Goal: Check status: Check status

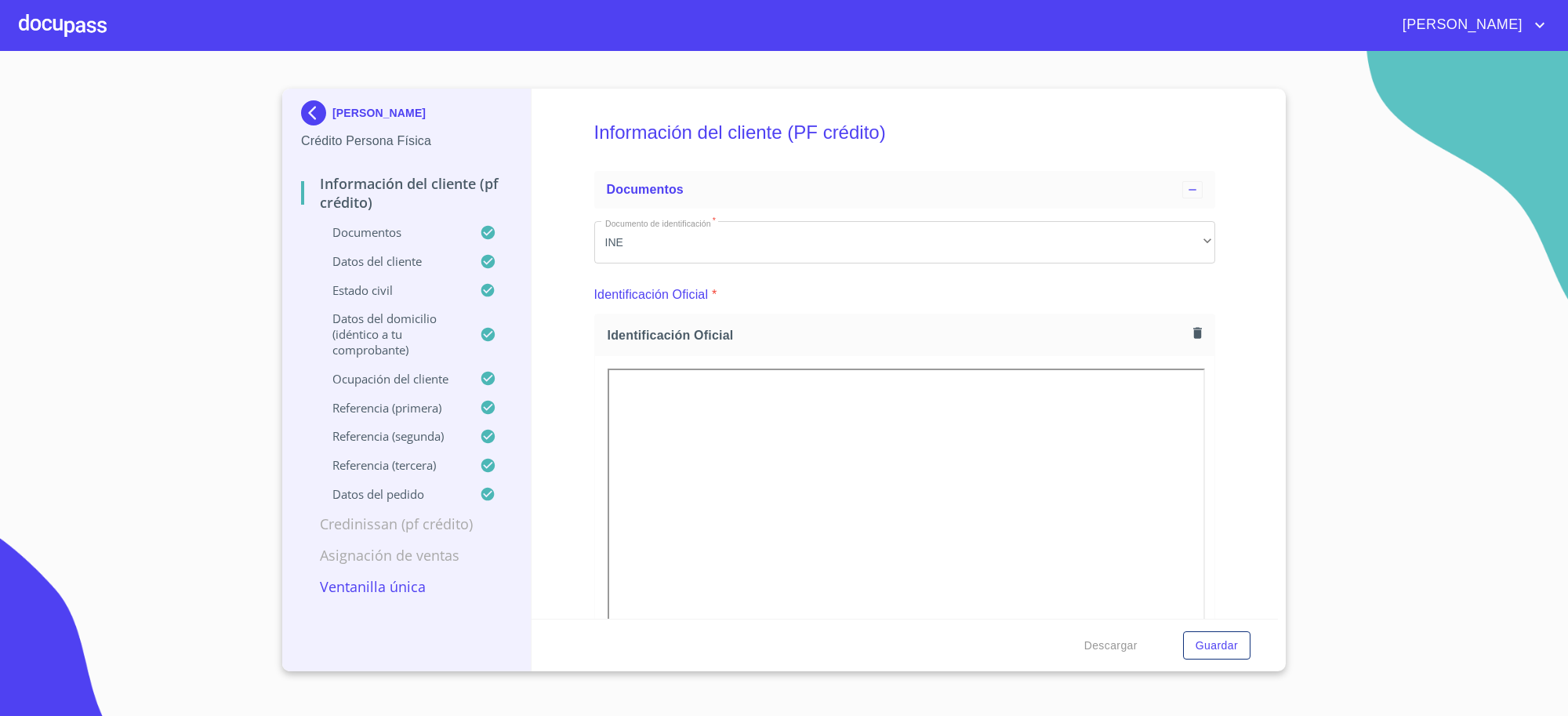
scroll to position [981, 0]
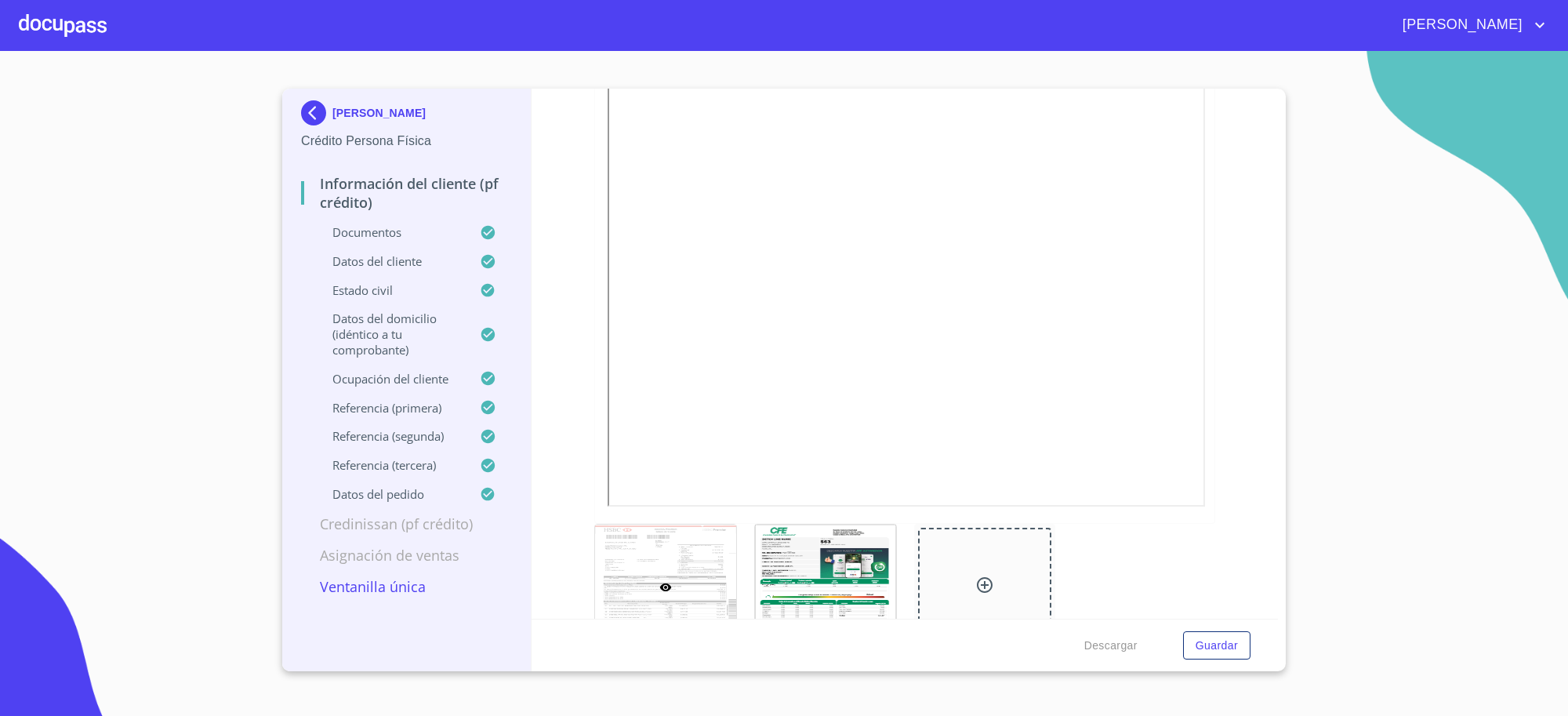
click at [363, 108] on p "[PERSON_NAME]" at bounding box center [379, 113] width 93 height 12
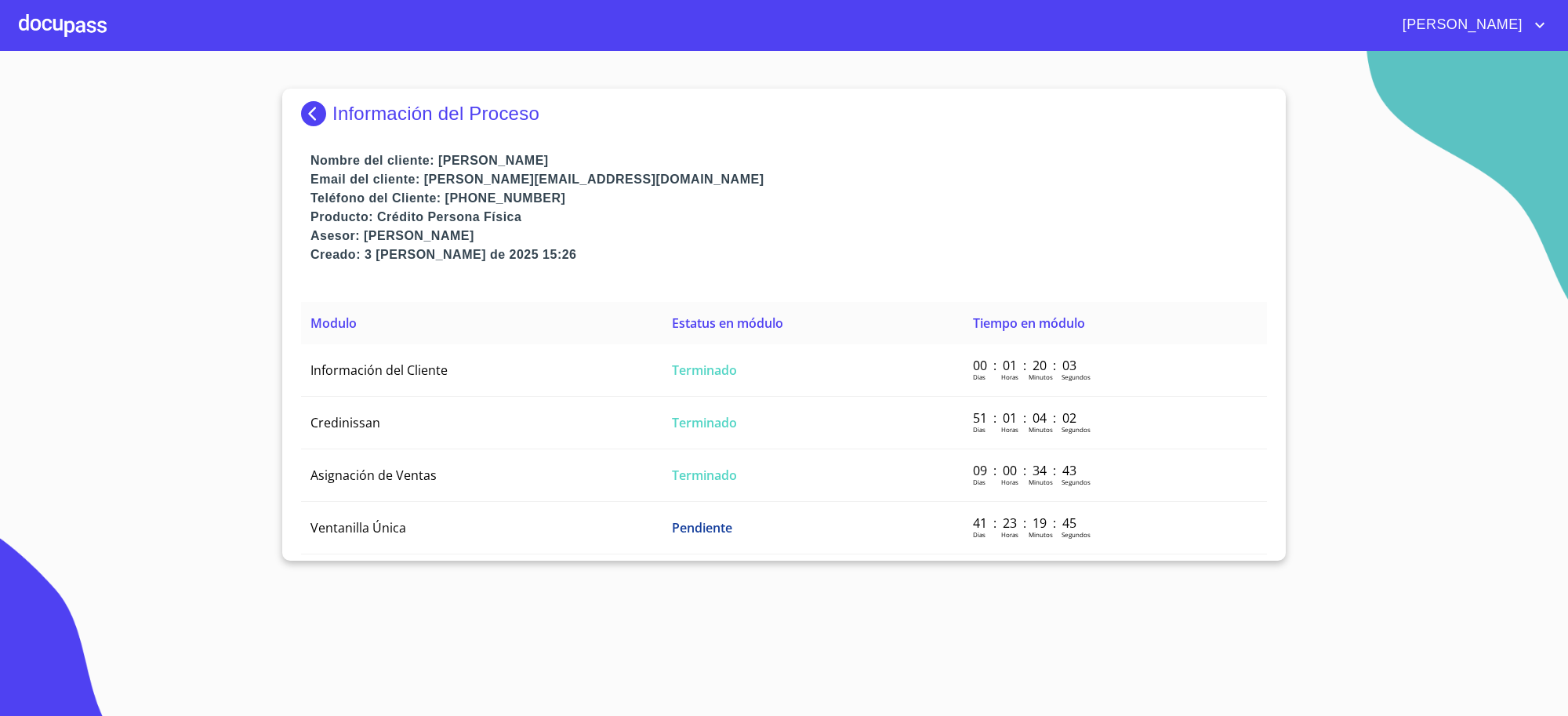
click at [369, 114] on p "Información del Proceso" at bounding box center [436, 114] width 207 height 22
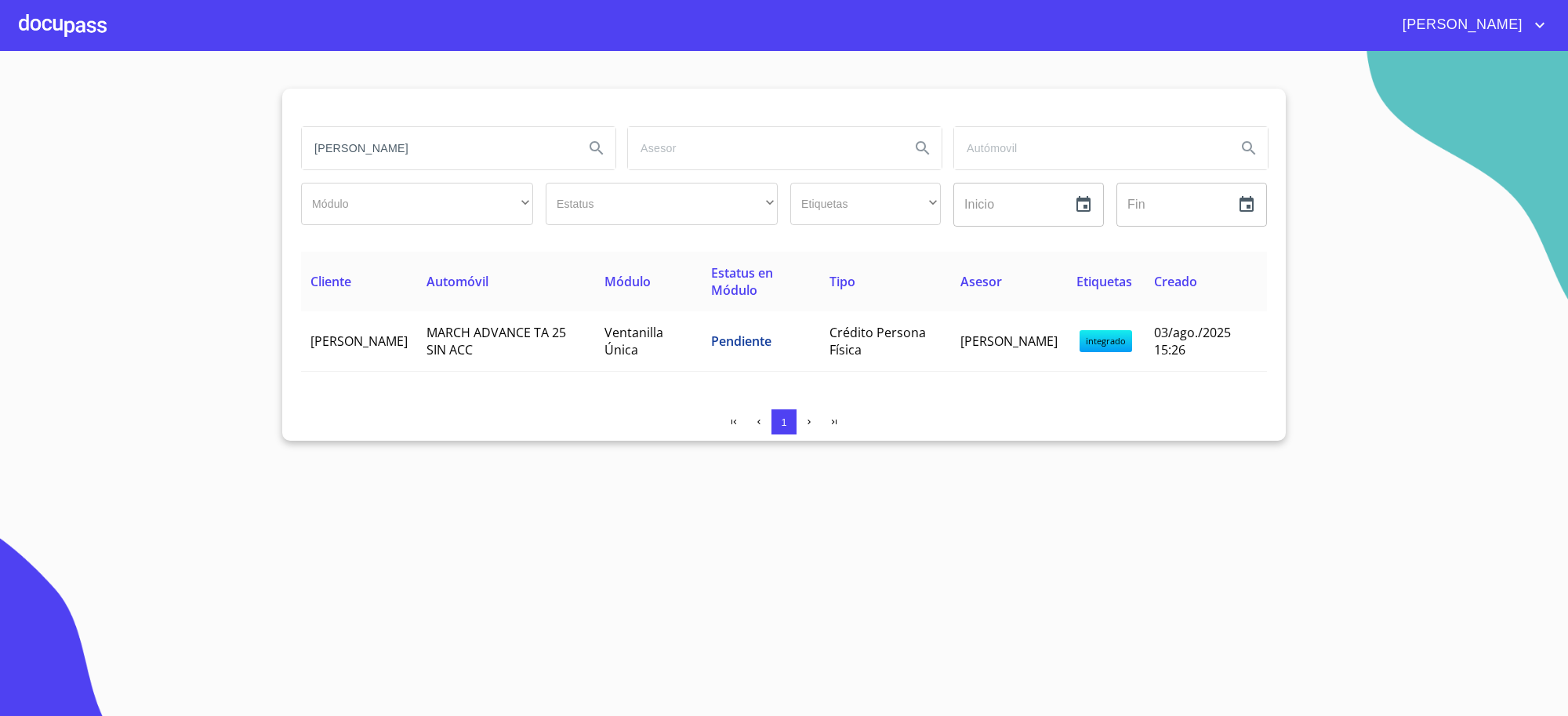
click at [440, 161] on input "[PERSON_NAME]" at bounding box center [437, 148] width 270 height 43
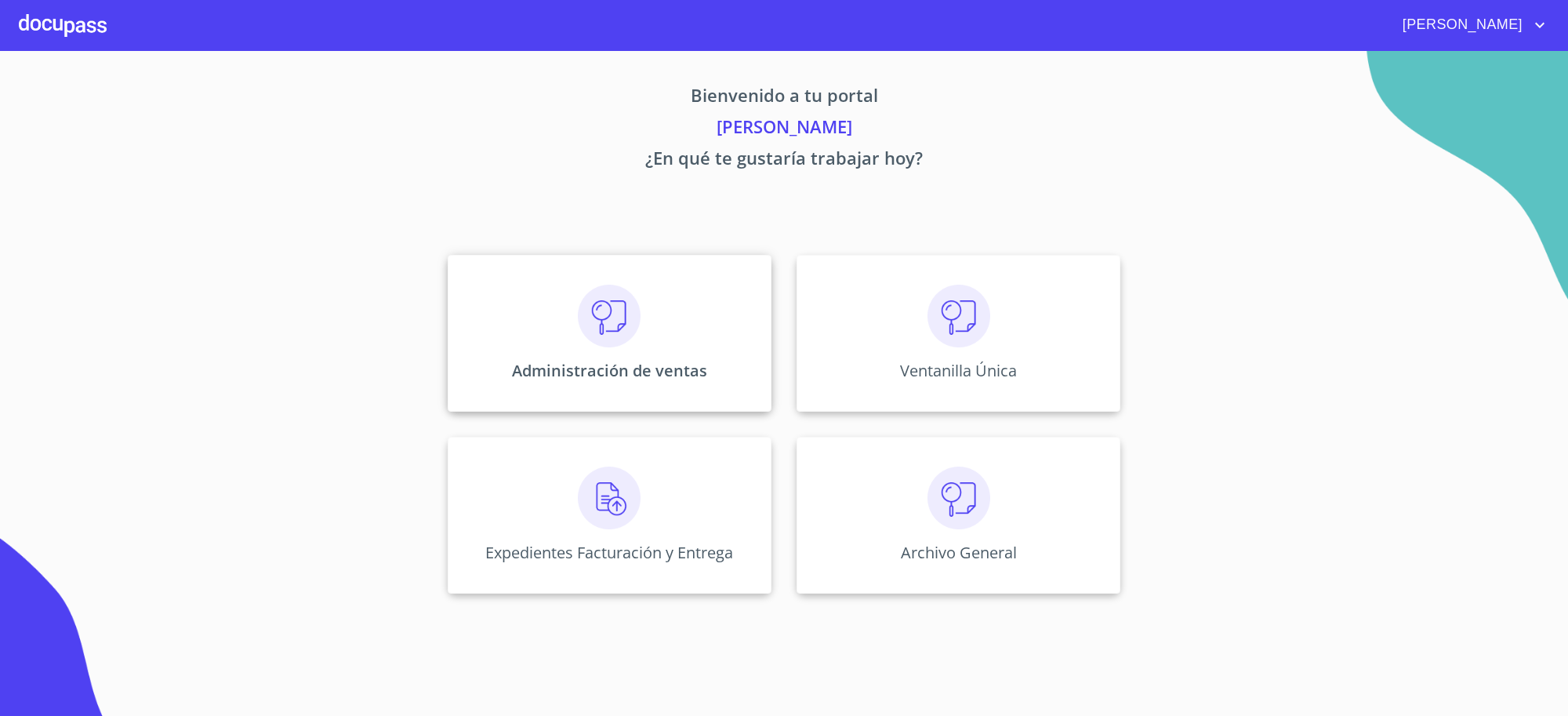
click at [657, 341] on div "Administración de ventas" at bounding box center [610, 333] width 324 height 157
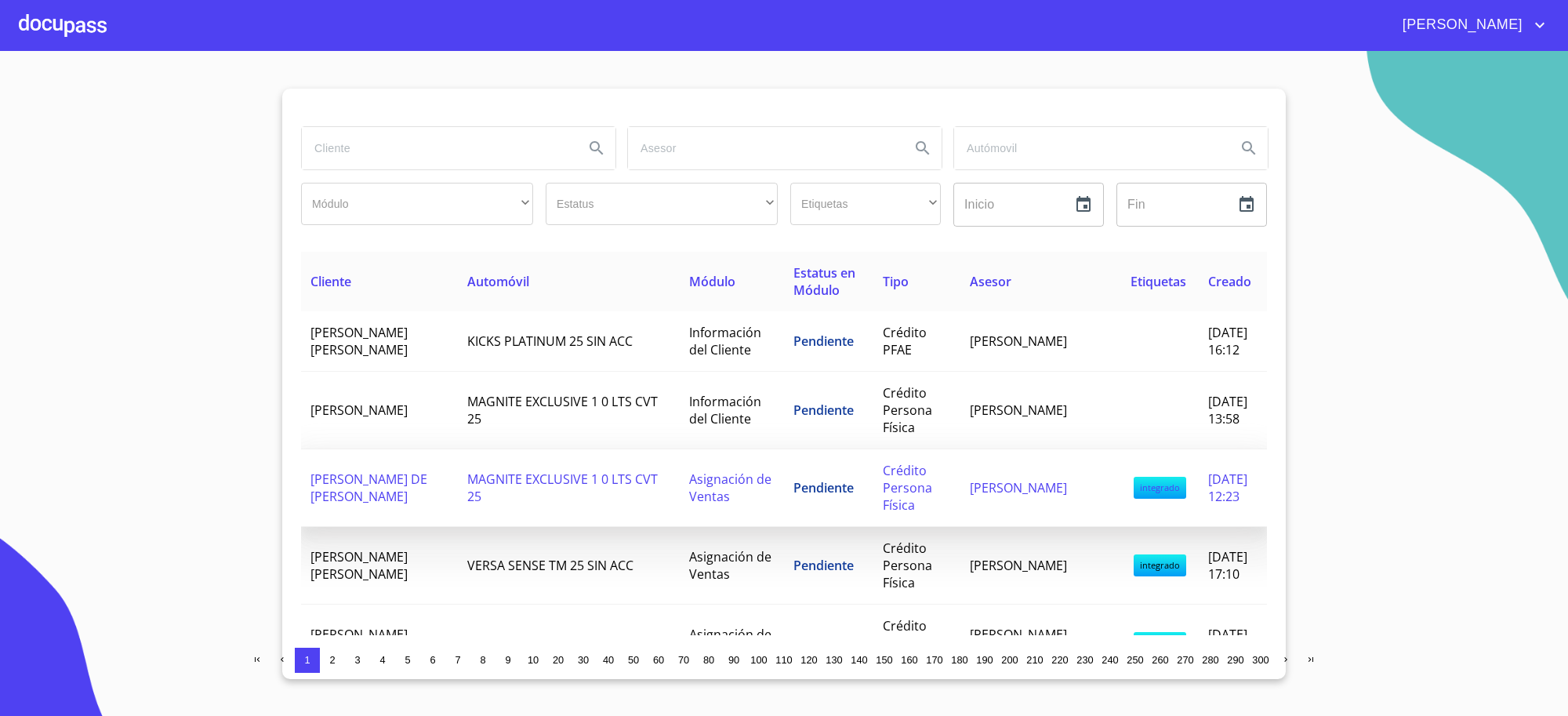
click at [883, 514] on span "Crédito Persona Física" at bounding box center [908, 487] width 49 height 51
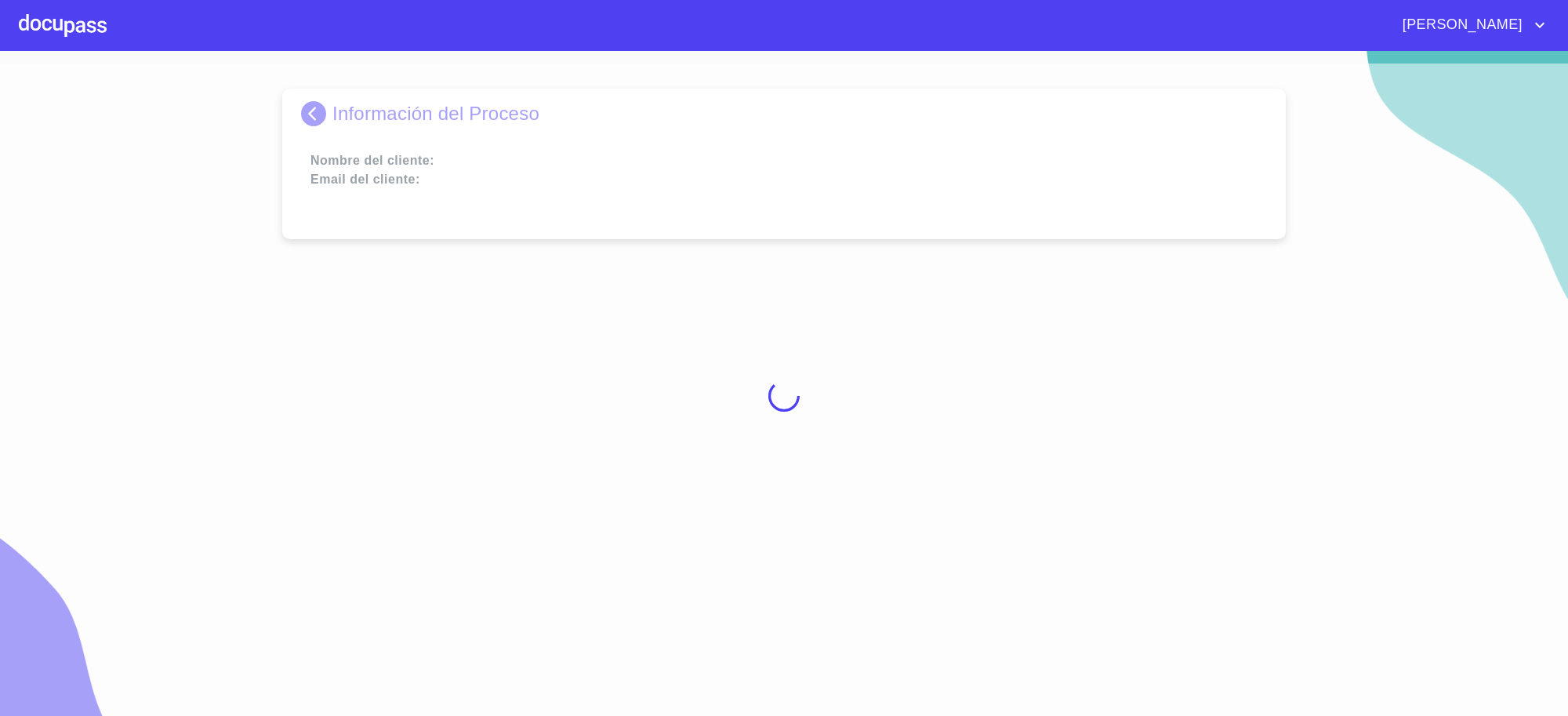
click at [883, 515] on div at bounding box center [784, 396] width 1568 height 665
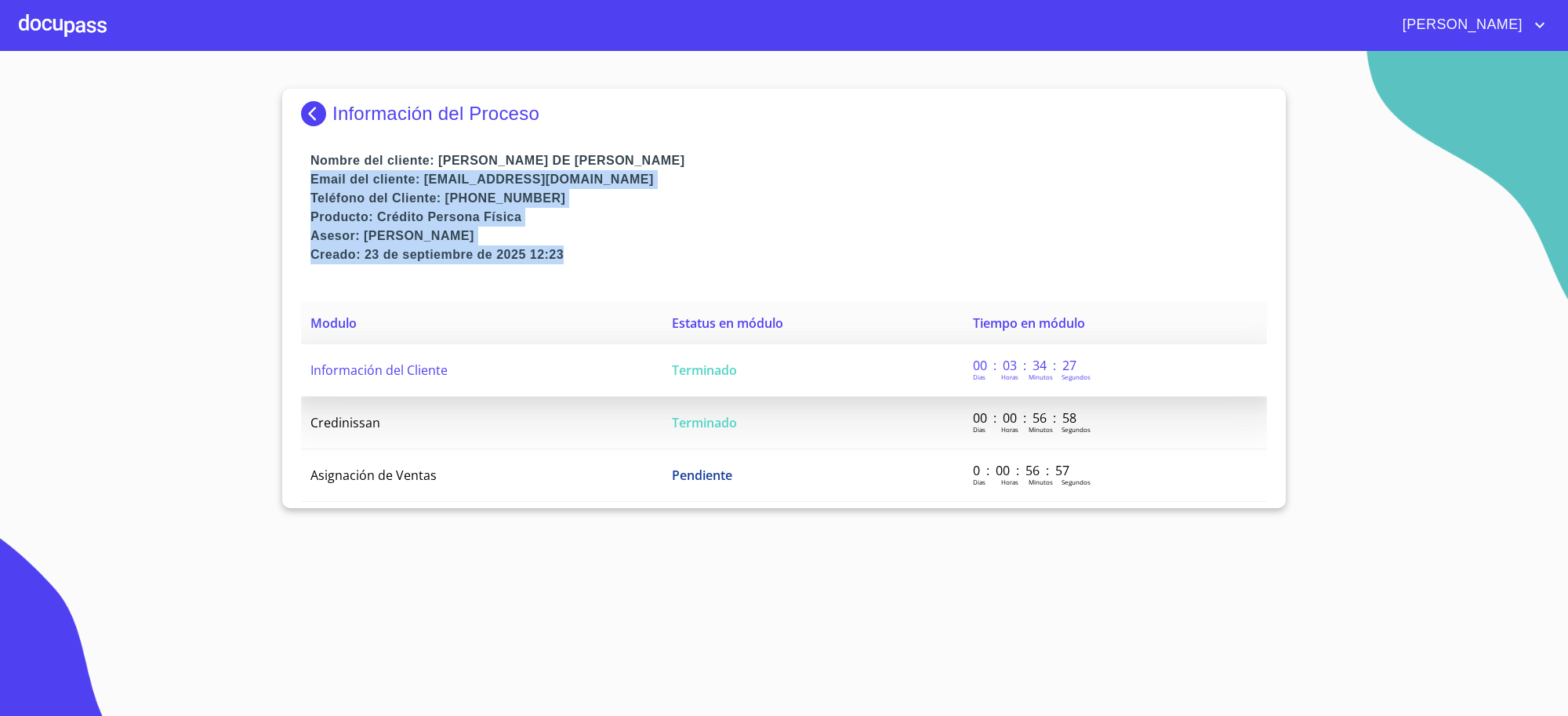
click at [848, 387] on td "Terminado" at bounding box center [813, 370] width 302 height 52
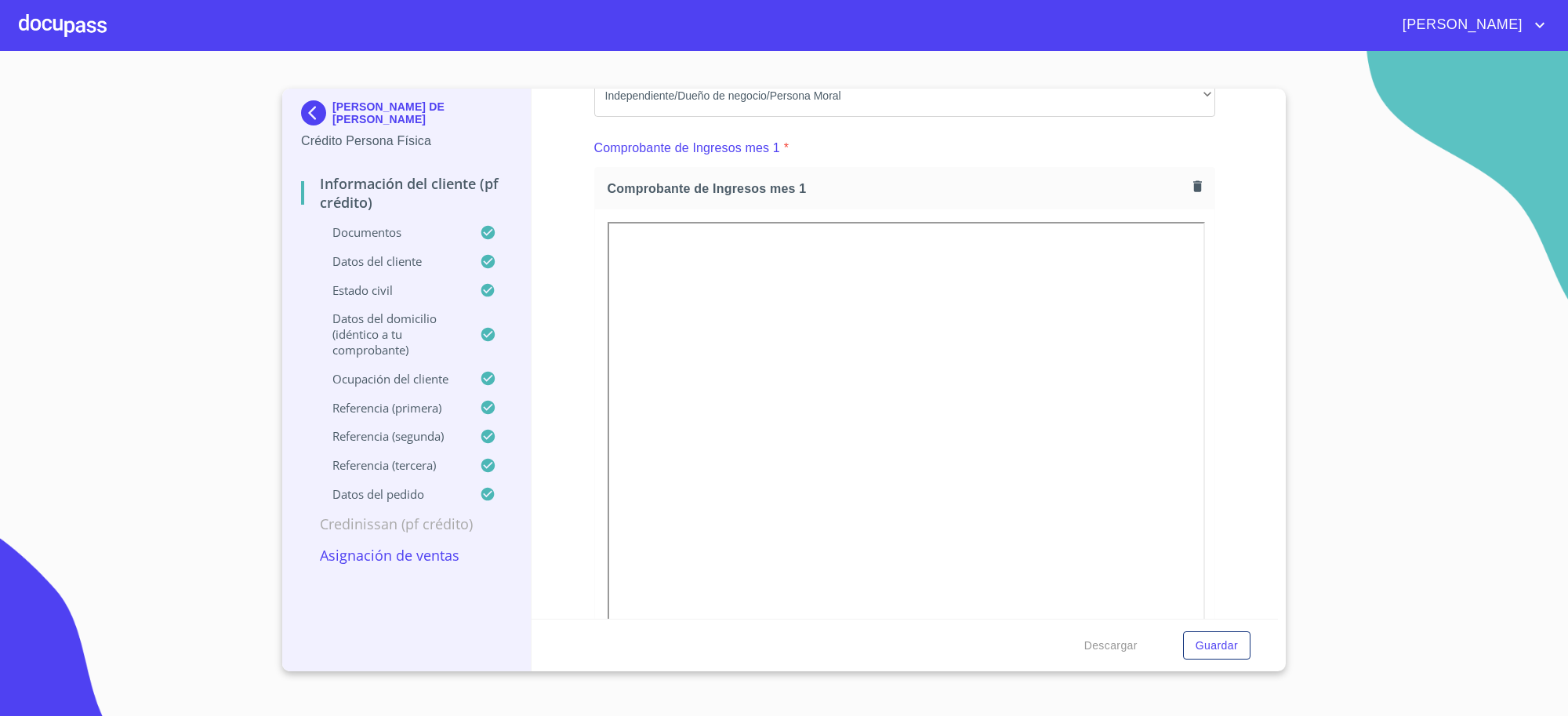
scroll to position [1634, 0]
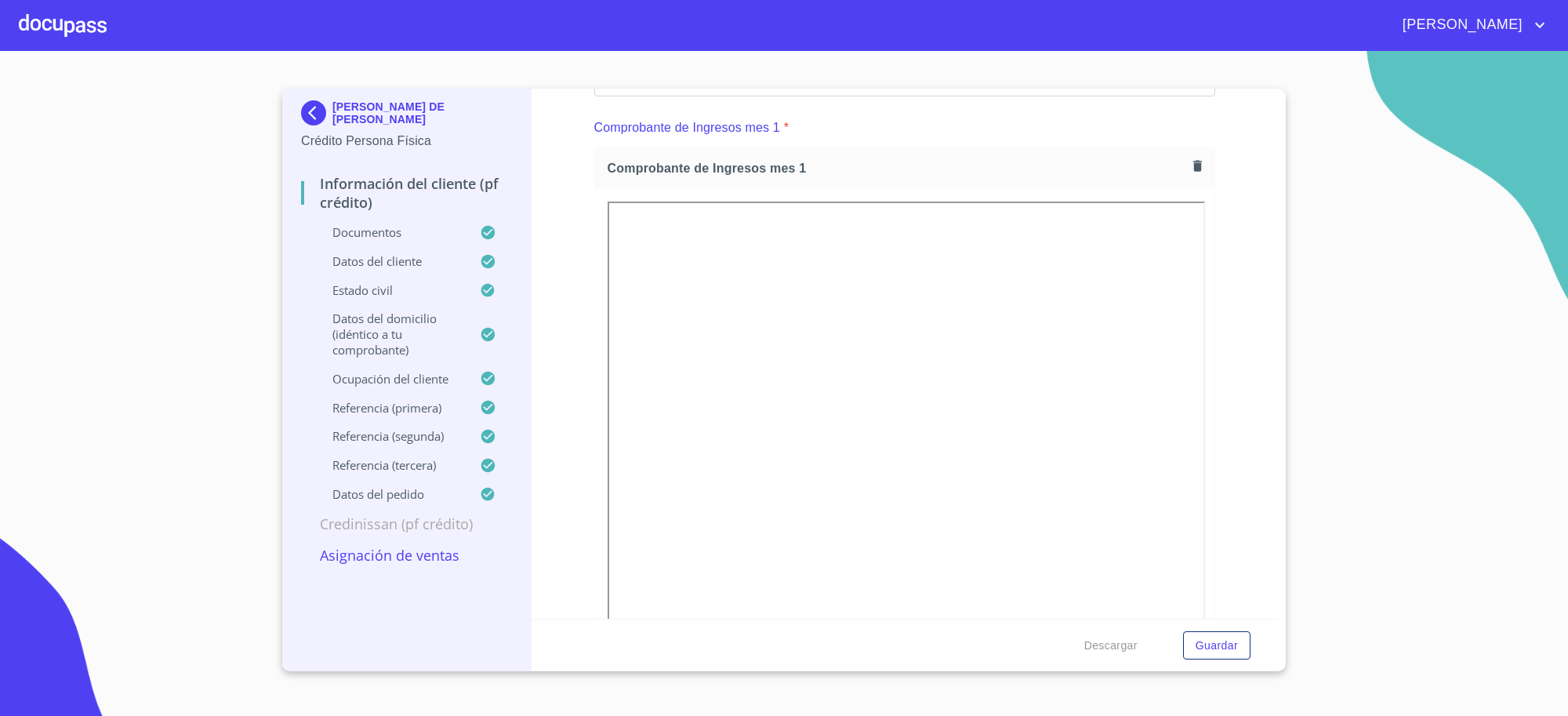
click at [306, 118] on img at bounding box center [317, 113] width 31 height 25
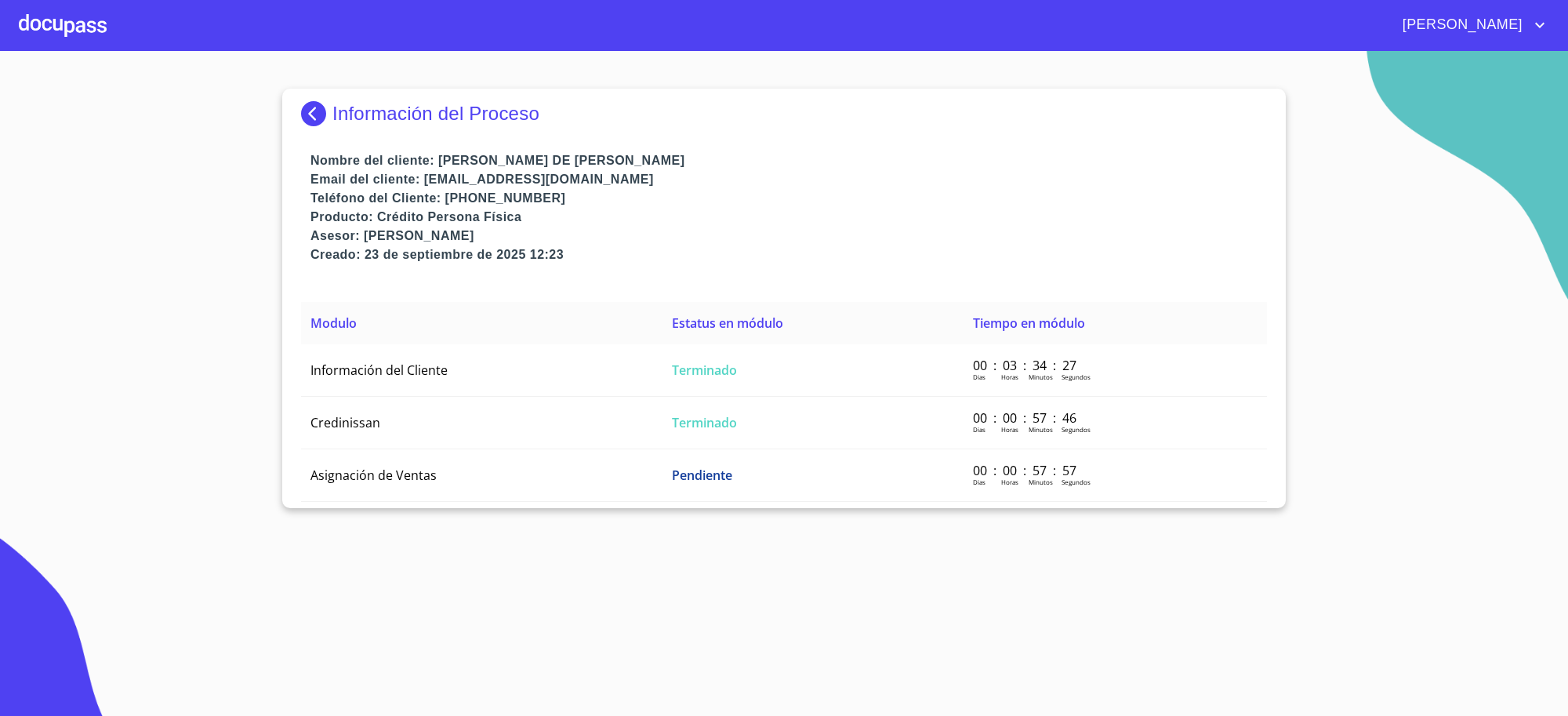
click at [315, 126] on img at bounding box center [317, 114] width 31 height 25
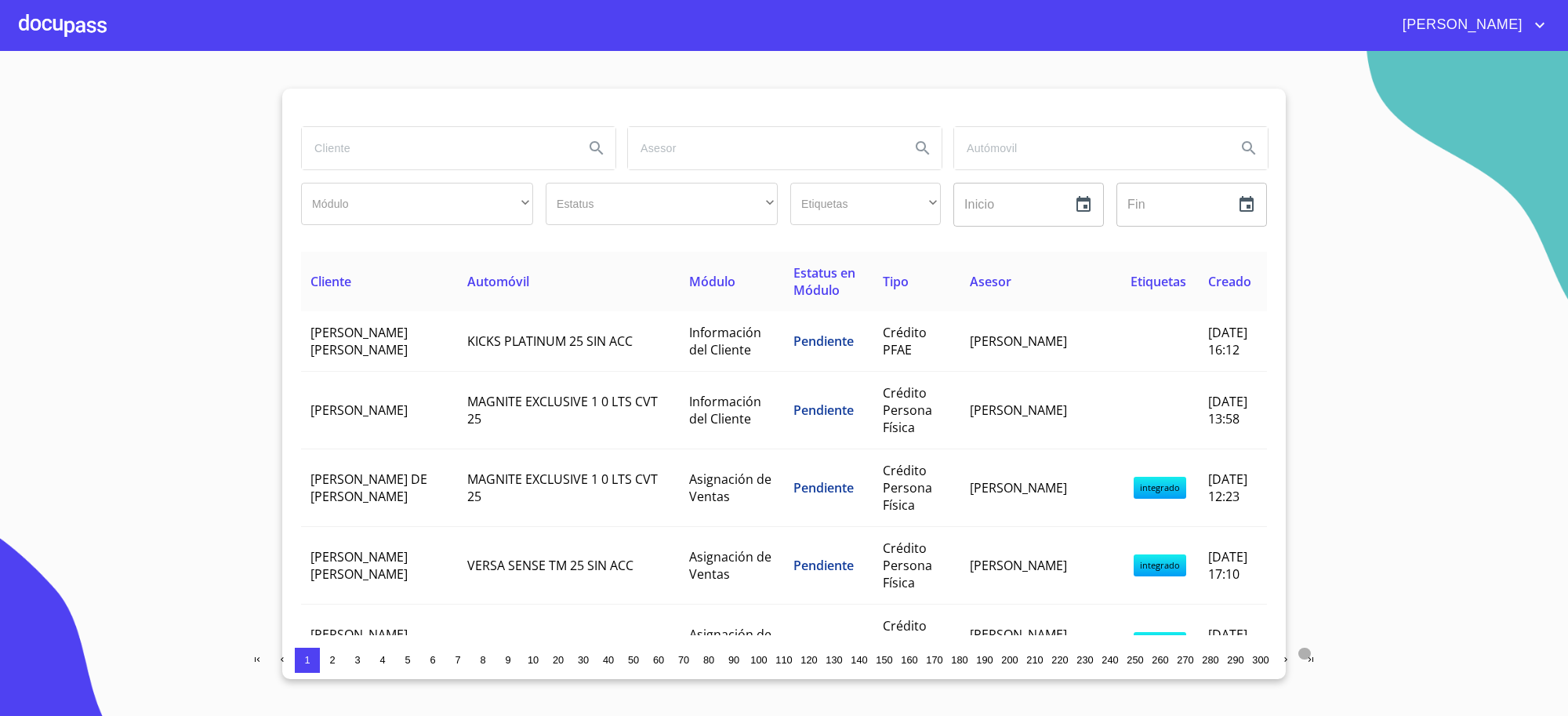
click at [1307, 656] on icon "button" at bounding box center [1311, 660] width 10 height 10
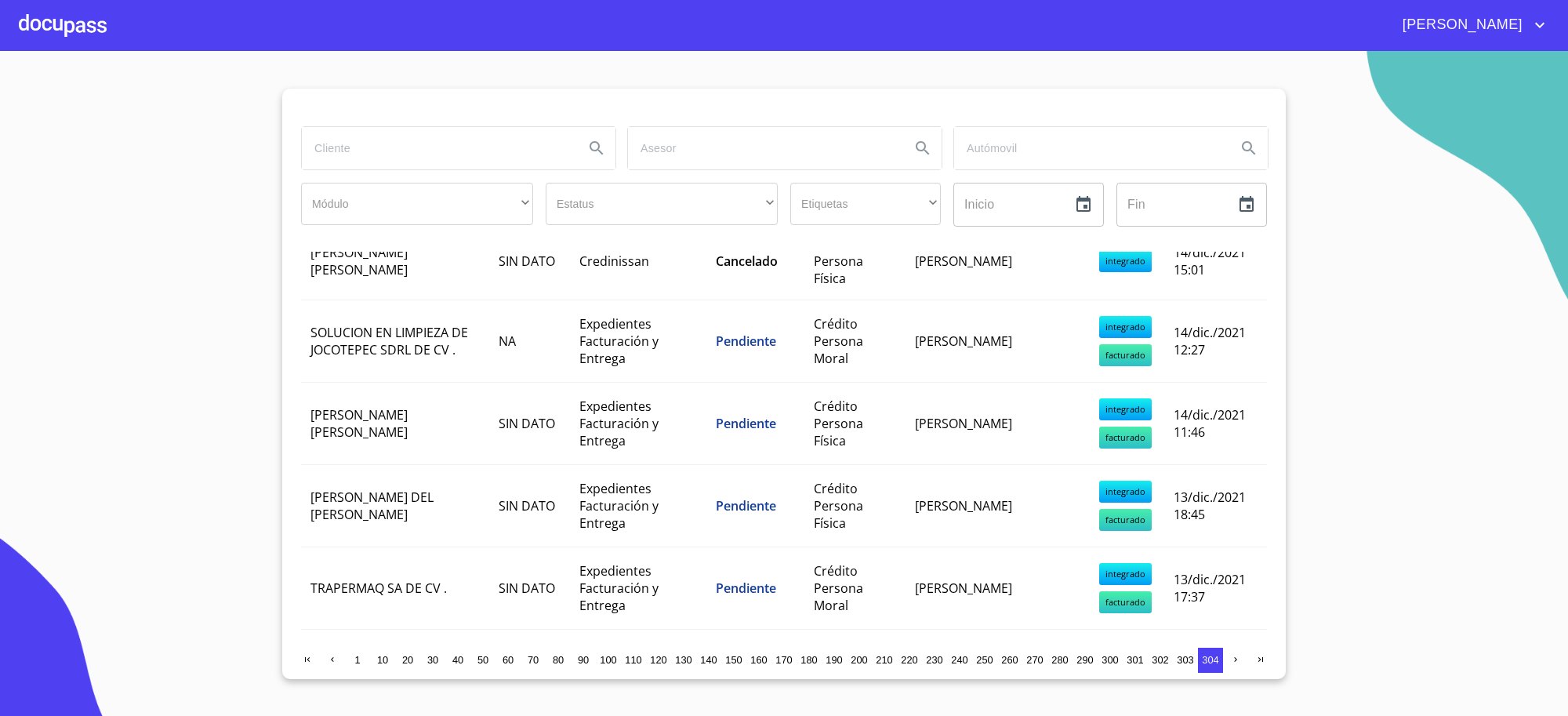
scroll to position [503, 0]
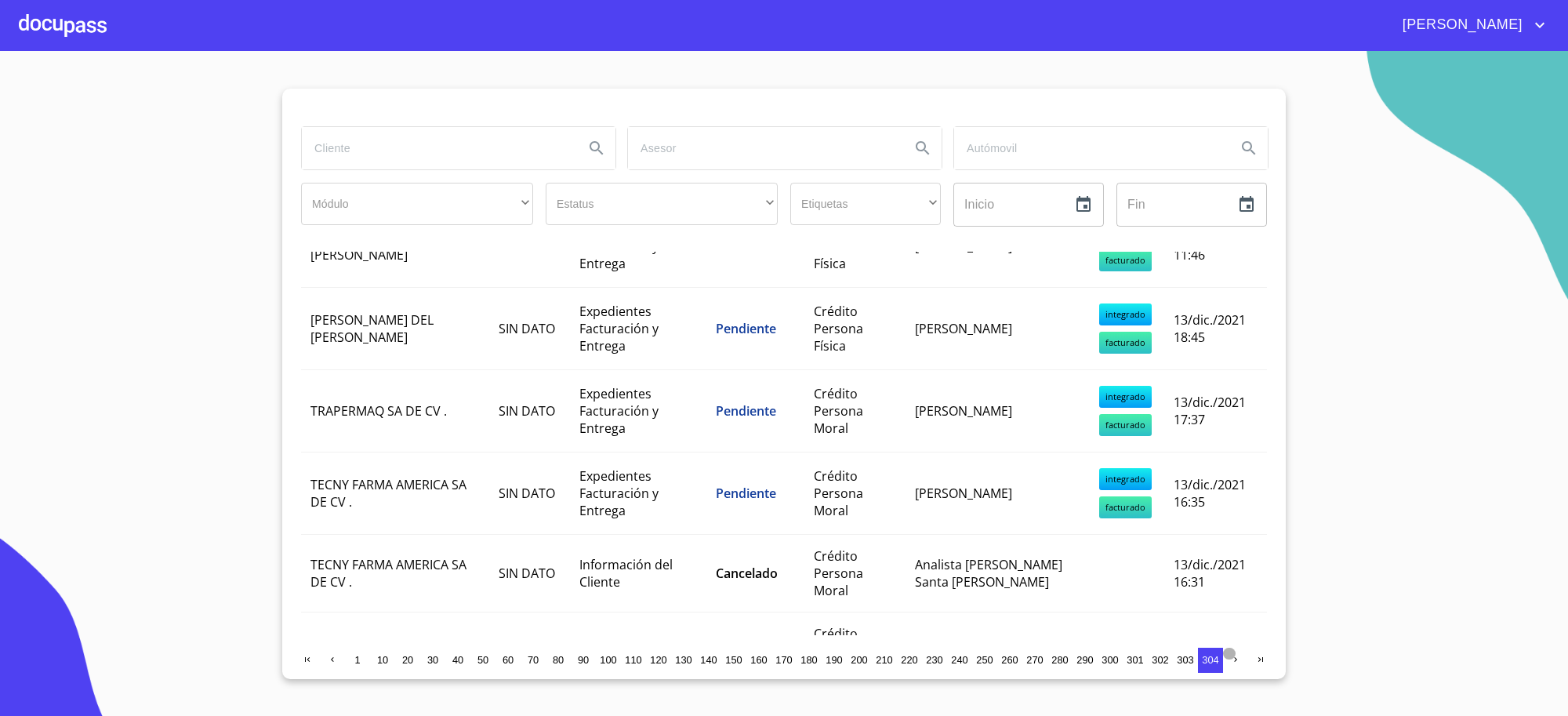
click at [1237, 657] on icon "button" at bounding box center [1236, 660] width 10 height 10
click at [1257, 663] on icon "button" at bounding box center [1262, 660] width 10 height 10
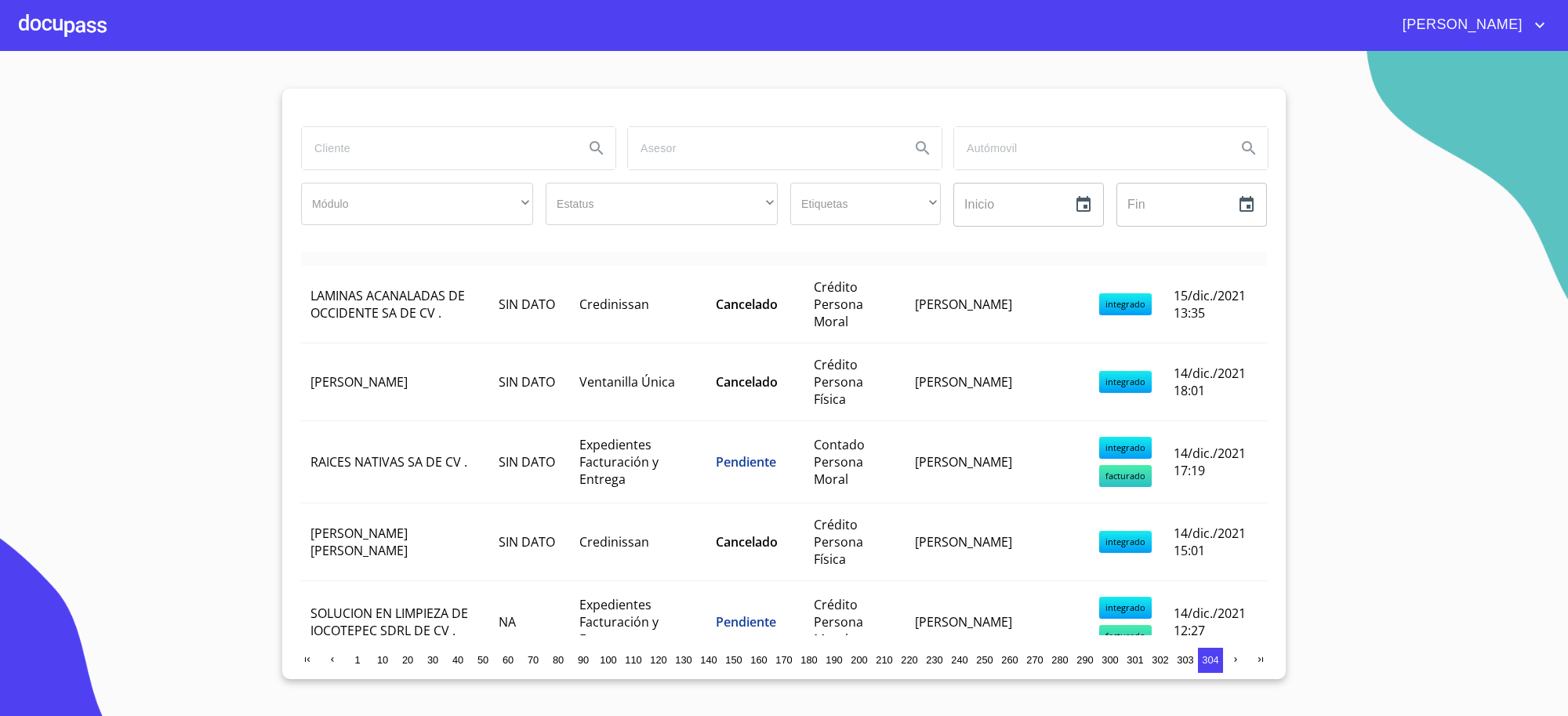
scroll to position [0, 0]
